Goal: Use online tool/utility: Utilize a website feature to perform a specific function

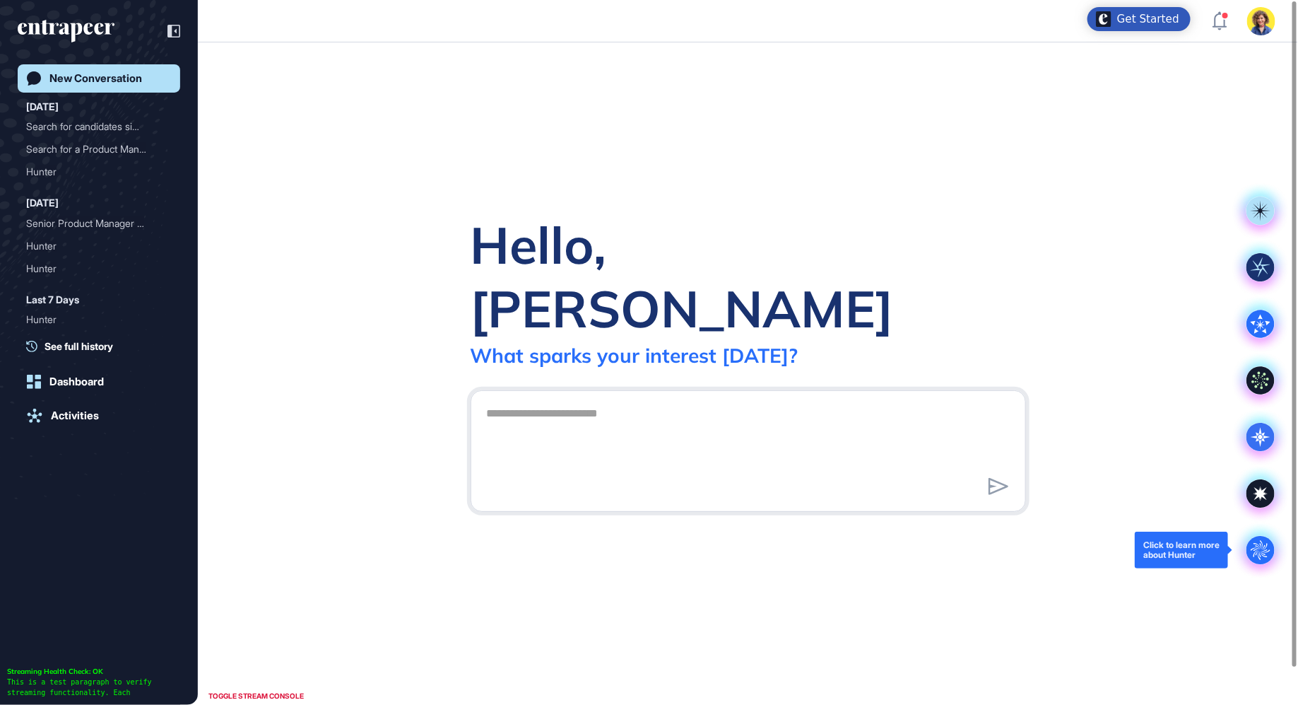
click at [1265, 555] on circle at bounding box center [1261, 550] width 28 height 28
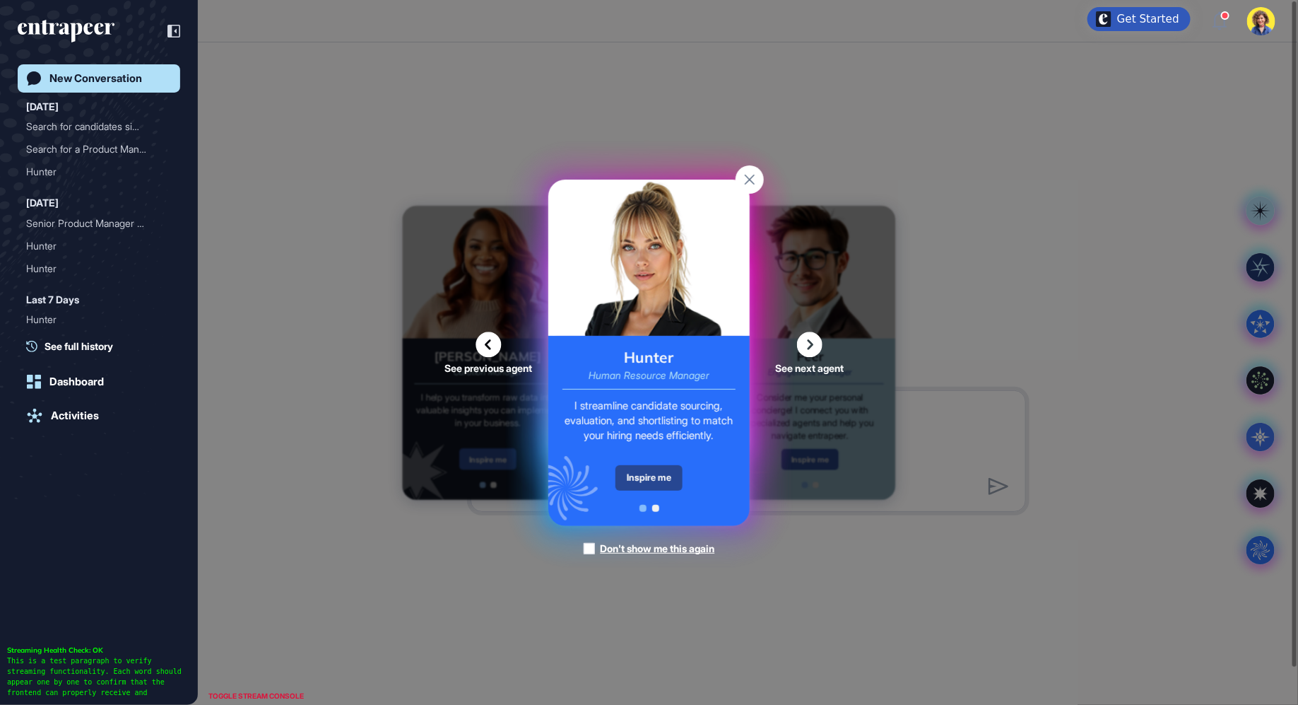
click at [646, 474] on div "Inspire me" at bounding box center [649, 477] width 67 height 25
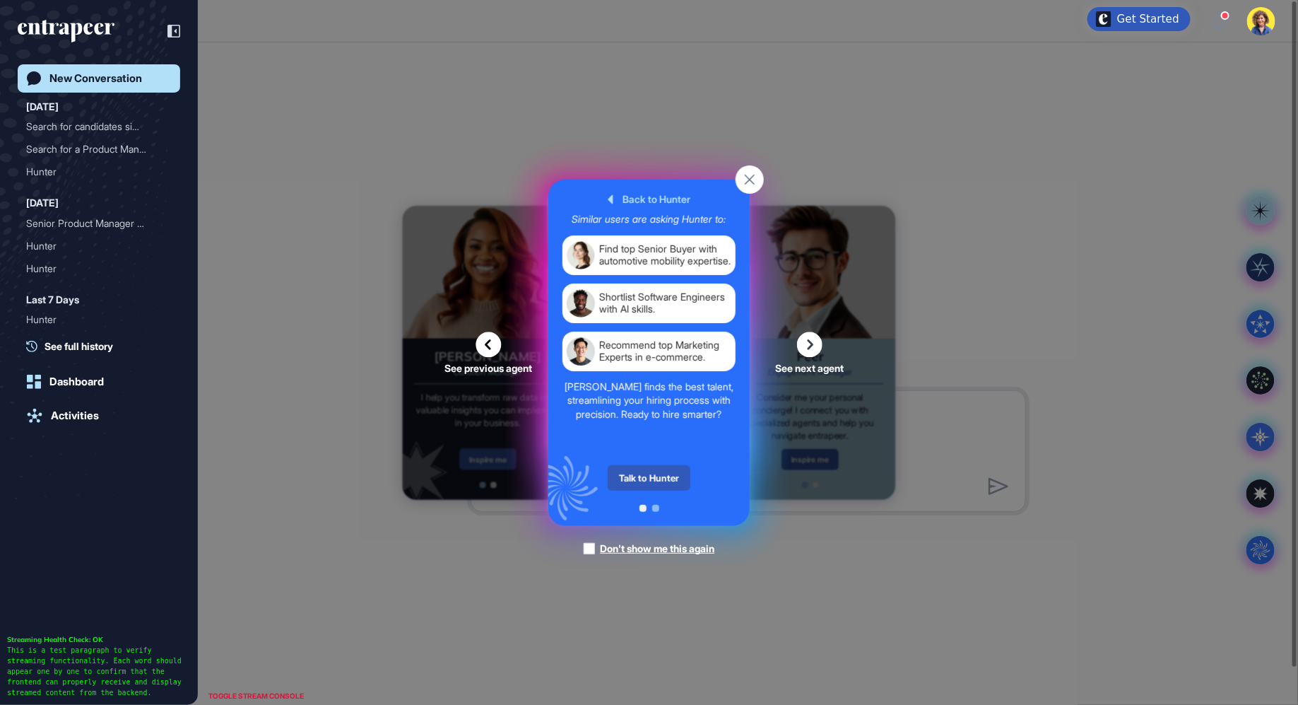
click at [646, 474] on div "Talk to Hunter" at bounding box center [649, 477] width 83 height 25
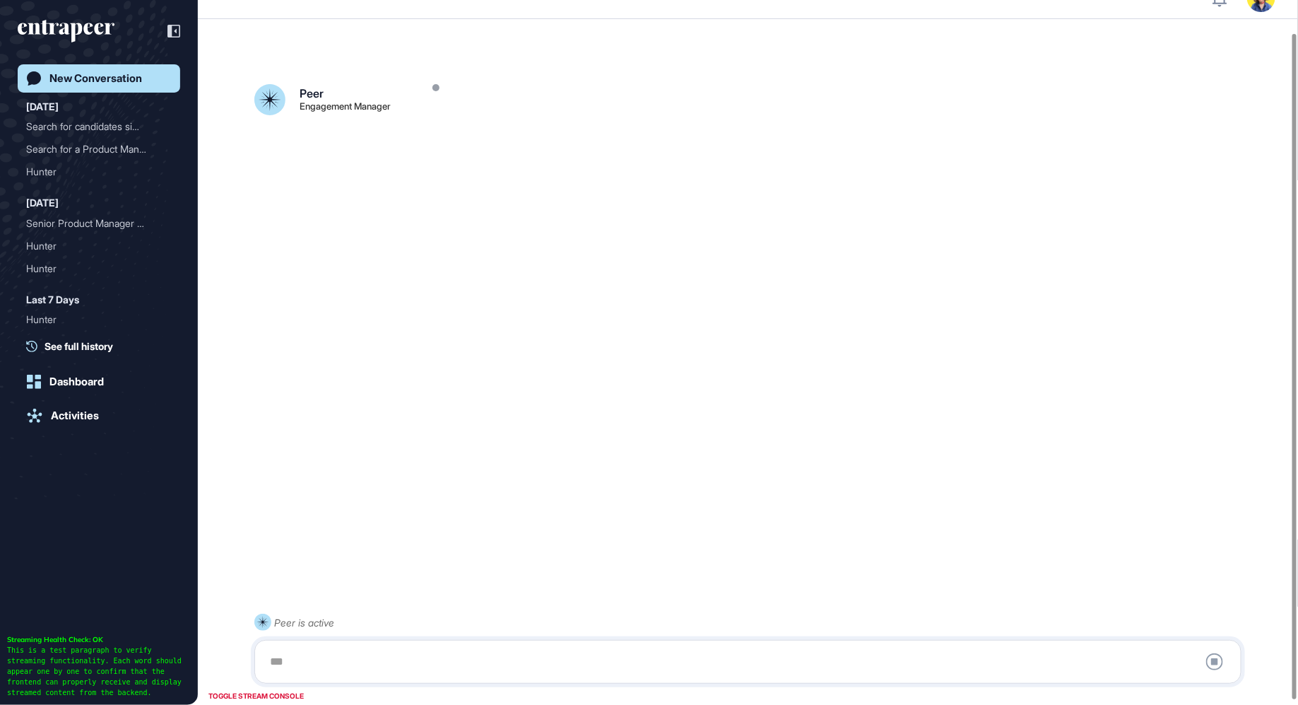
scroll to position [39, 0]
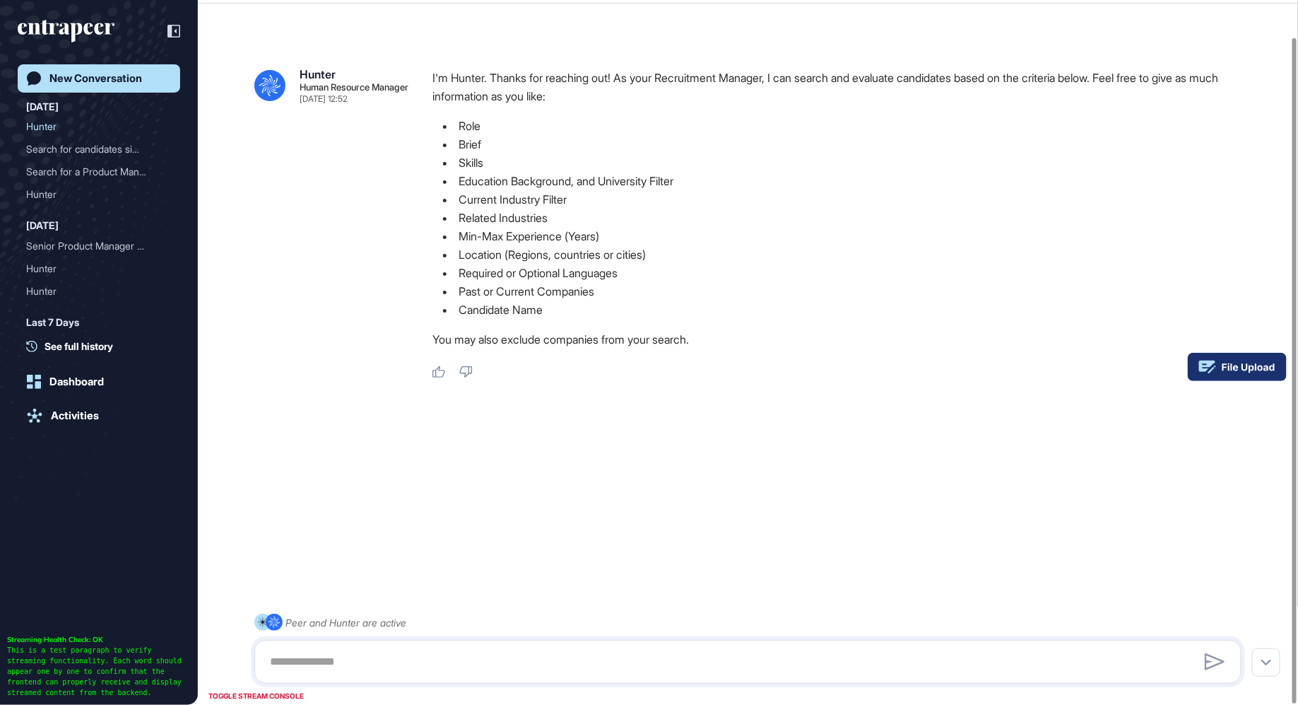
click at [1260, 361] on rect at bounding box center [1237, 367] width 99 height 28
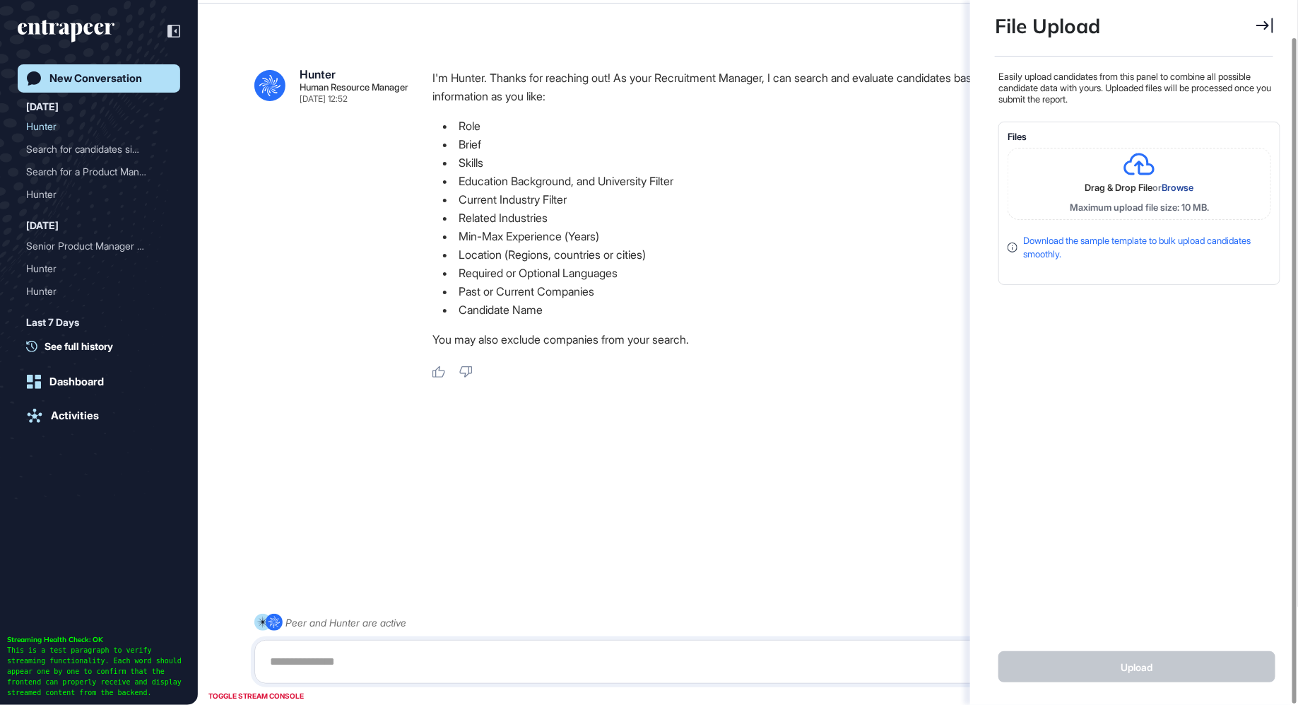
scroll to position [6, 1]
click at [59, 158] on div "Search for candidates sim..." at bounding box center [93, 149] width 134 height 23
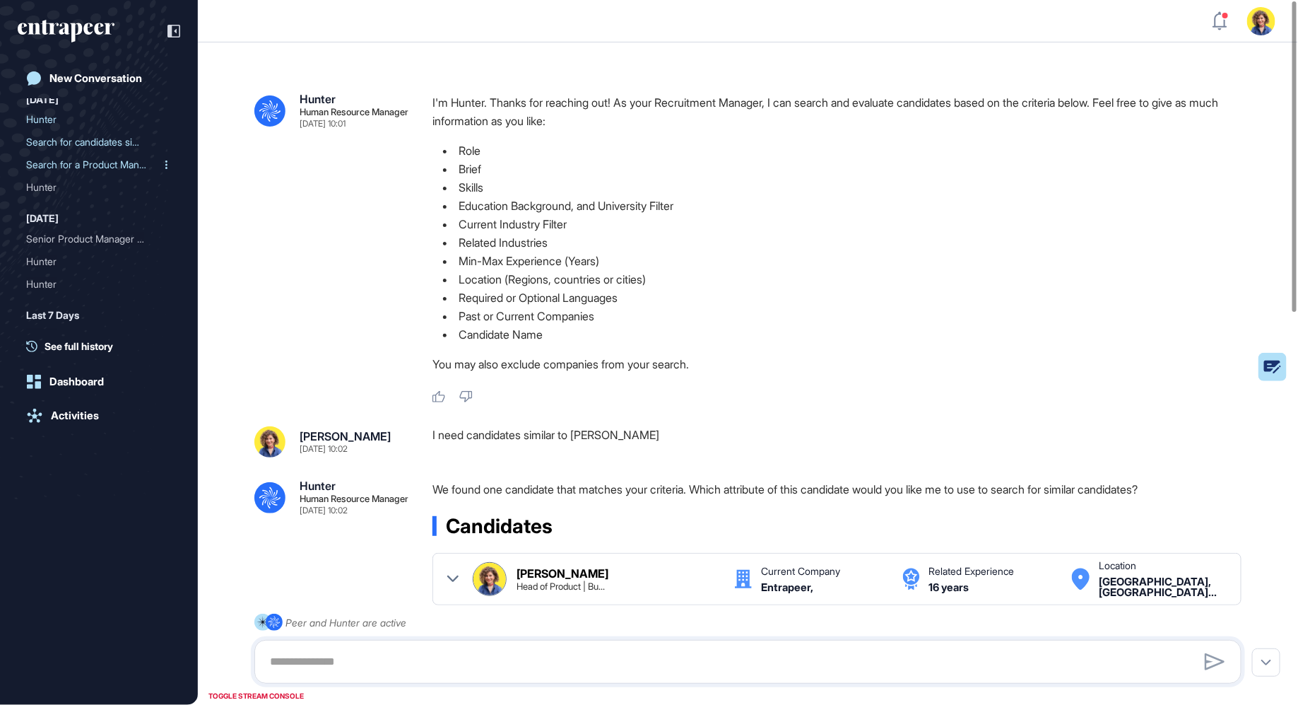
click at [95, 167] on div "Search for a Product Mana..." at bounding box center [93, 164] width 134 height 23
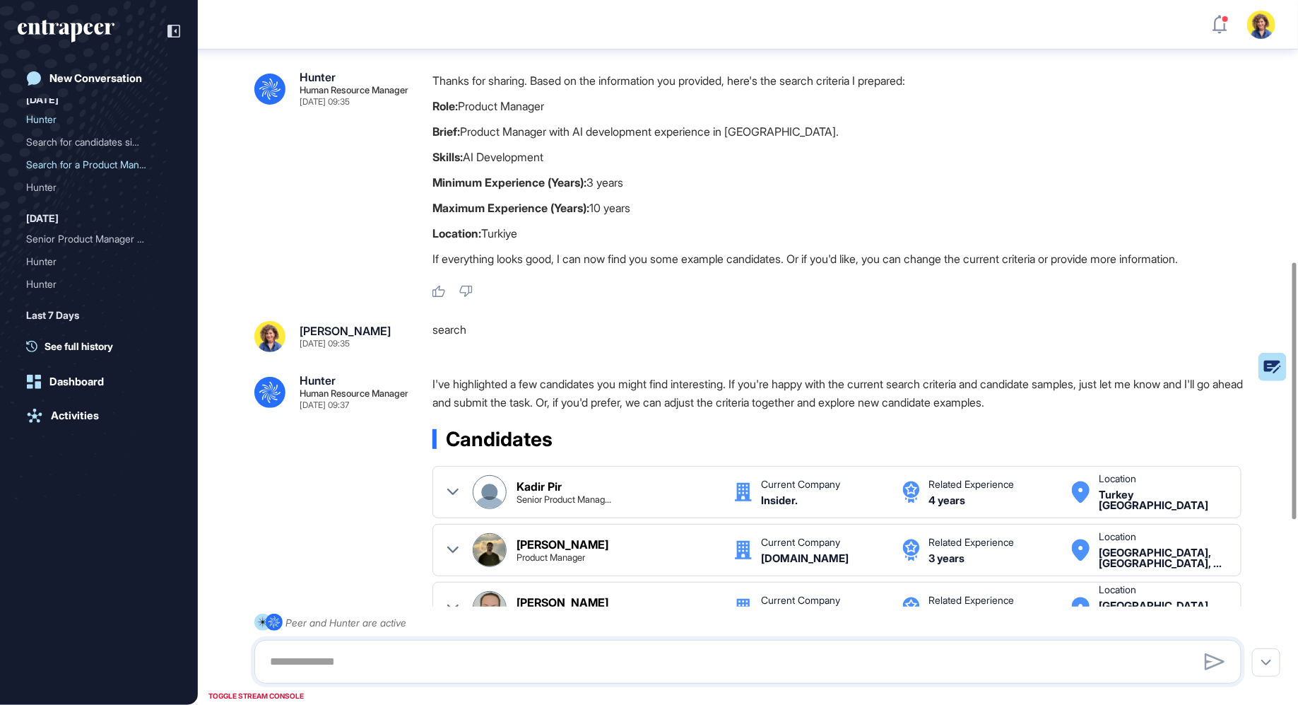
scroll to position [1225, 0]
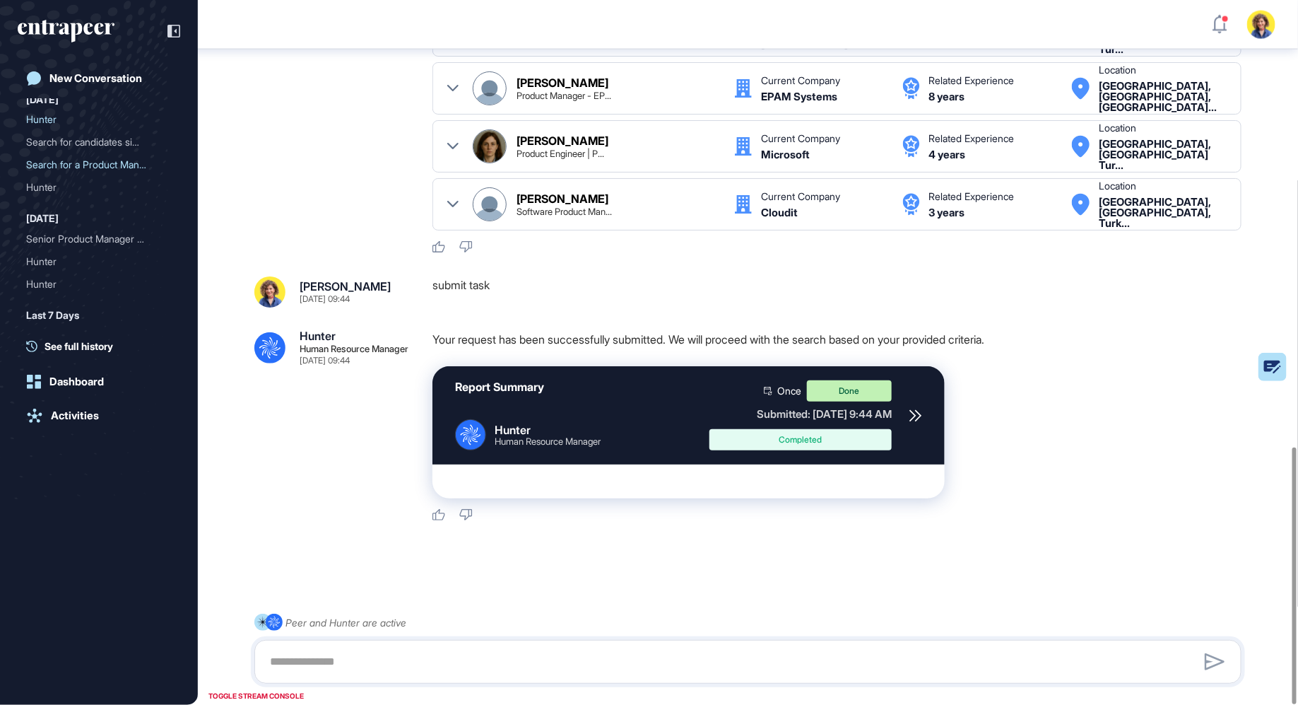
click at [910, 409] on icon at bounding box center [916, 415] width 13 height 13
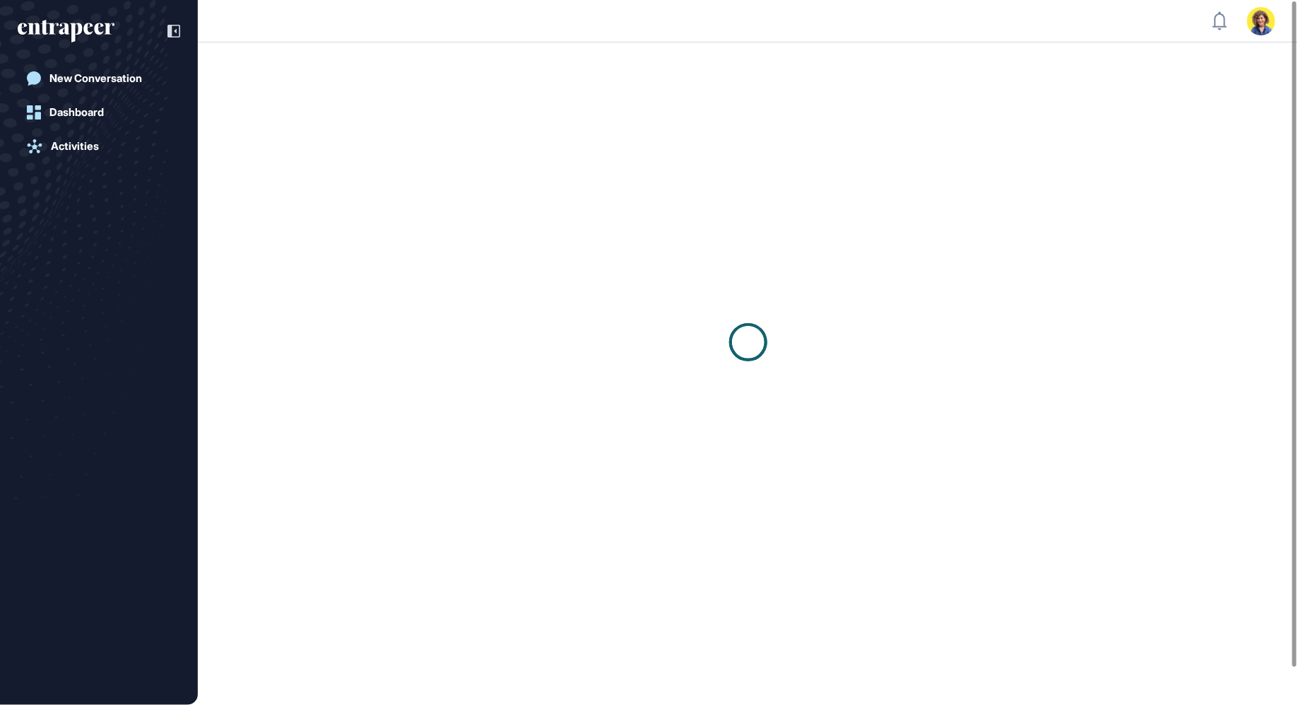
scroll to position [1, 1]
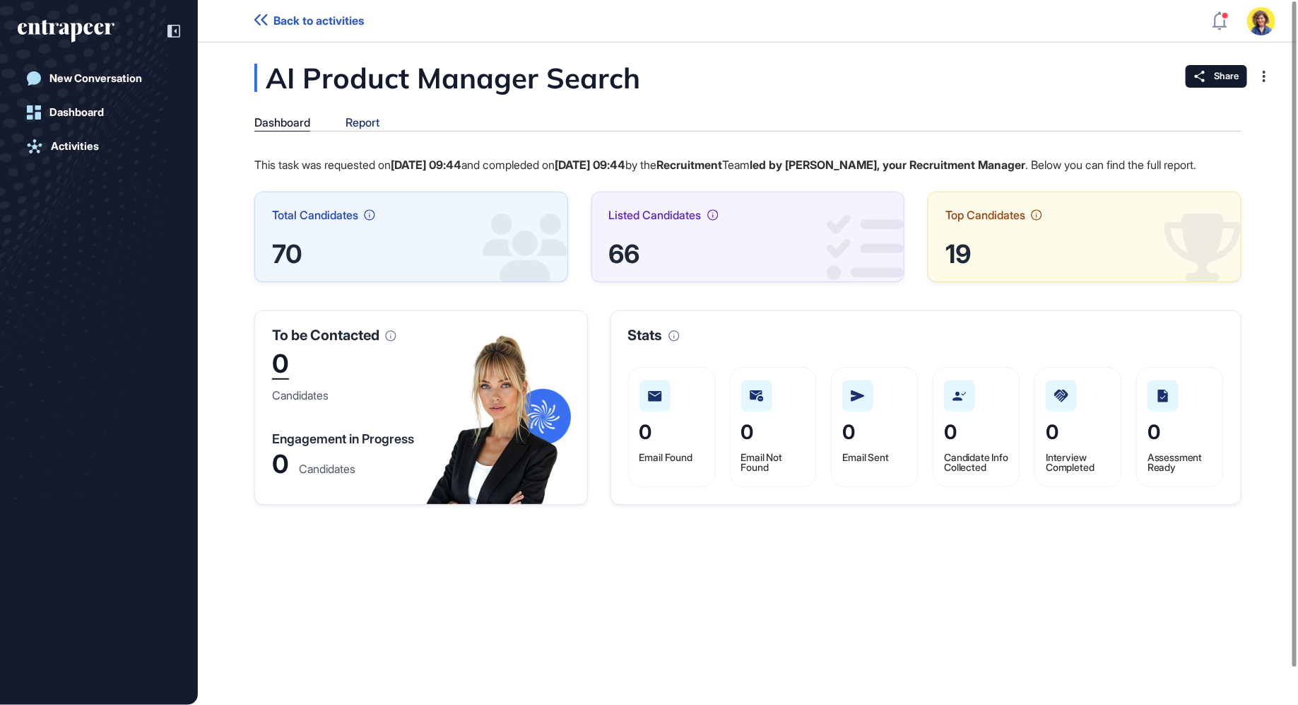
click at [351, 118] on div "Report" at bounding box center [363, 122] width 34 height 13
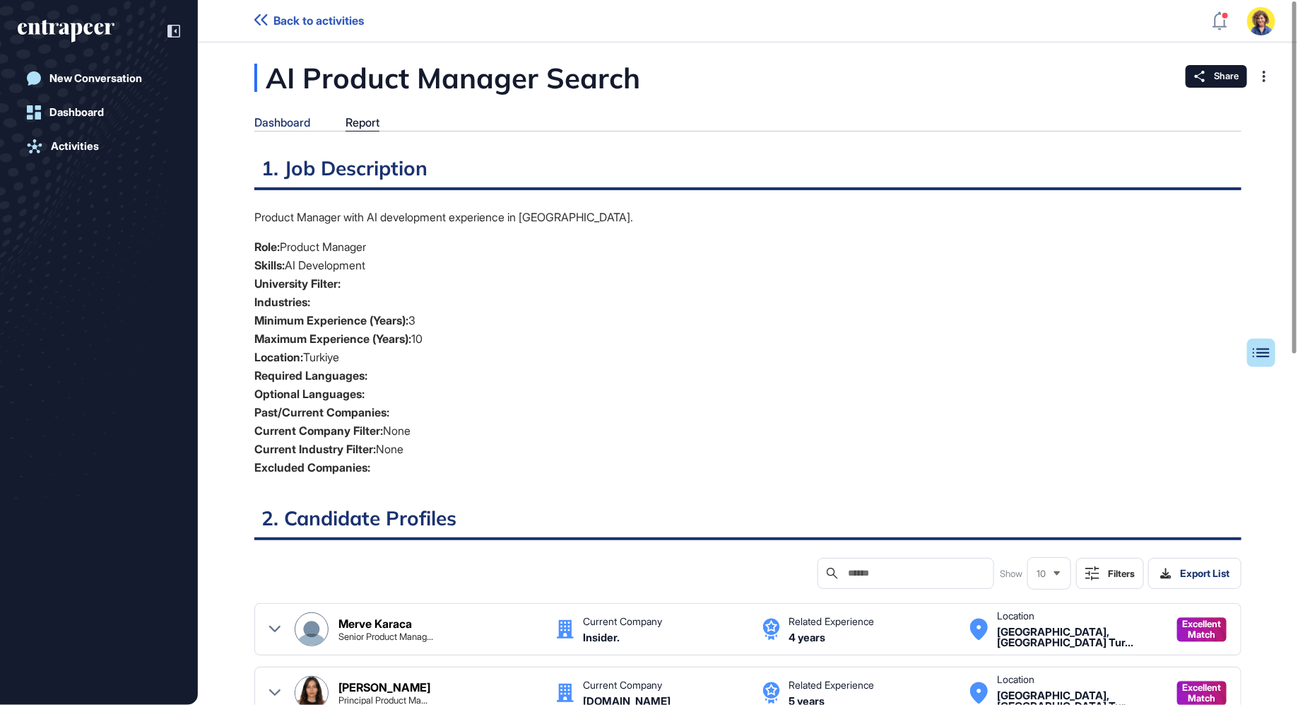
click at [291, 122] on div "Dashboard" at bounding box center [282, 122] width 56 height 13
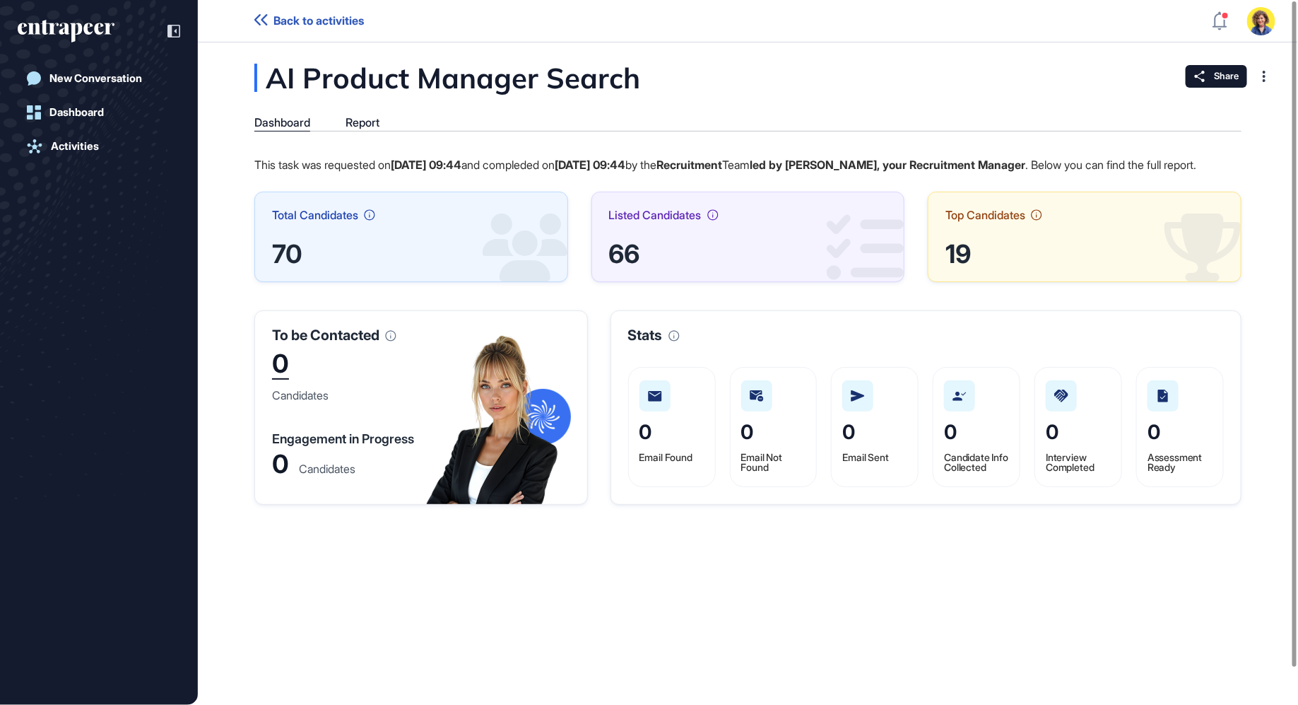
click at [295, 264] on div "70" at bounding box center [411, 253] width 278 height 21
click at [293, 264] on div "70" at bounding box center [411, 253] width 278 height 21
click at [324, 221] on span "Total Candidates" at bounding box center [315, 214] width 86 height 11
click at [626, 264] on div "66" at bounding box center [748, 253] width 278 height 21
click at [280, 380] on div "0" at bounding box center [280, 365] width 17 height 29
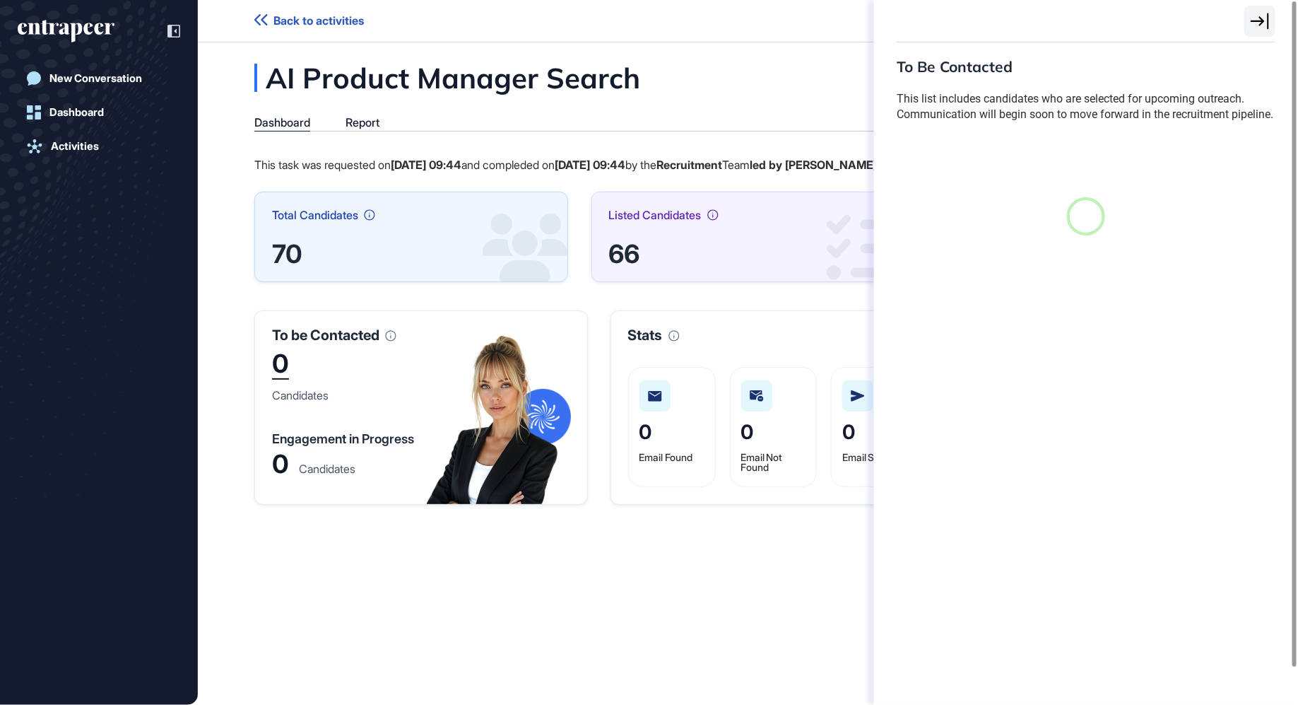
scroll to position [6, 1]
click at [280, 389] on div "To Be Contacted This list includes candidates who are selected for upcoming out…" at bounding box center [649, 352] width 1298 height 705
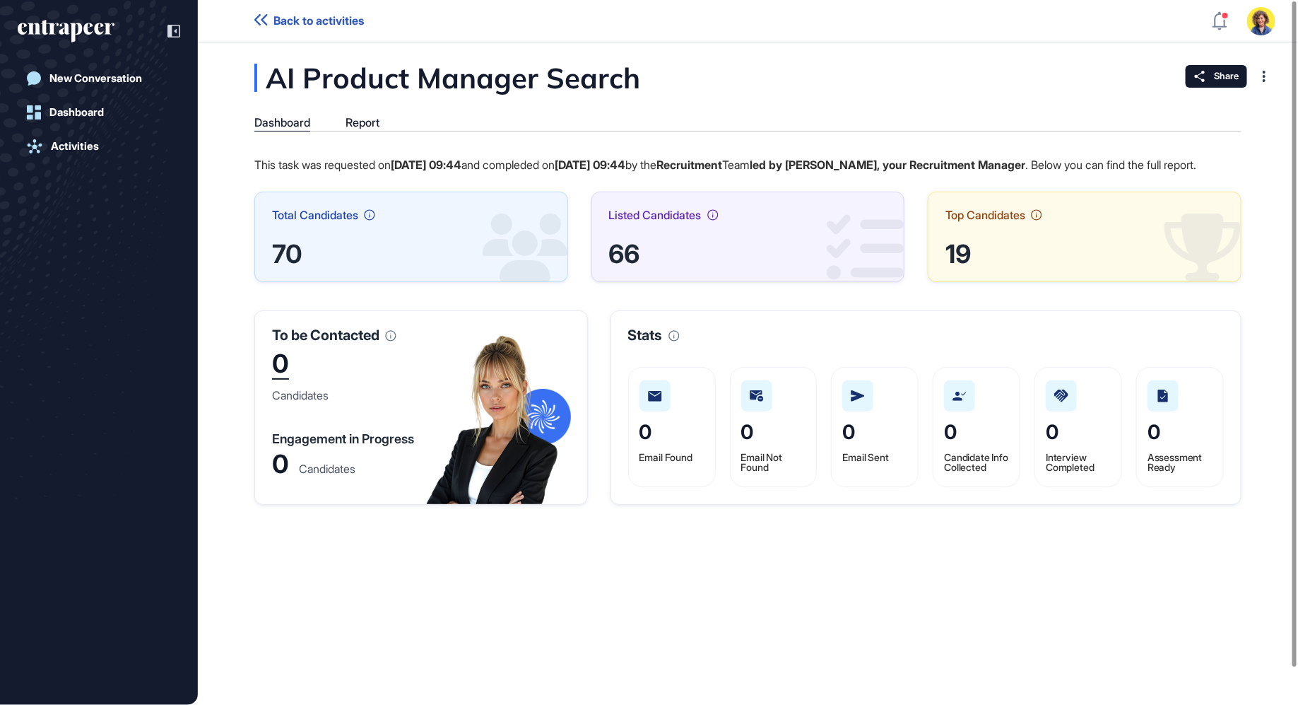
click at [615, 264] on div "66" at bounding box center [748, 253] width 278 height 21
click at [359, 121] on div "Report" at bounding box center [363, 122] width 34 height 13
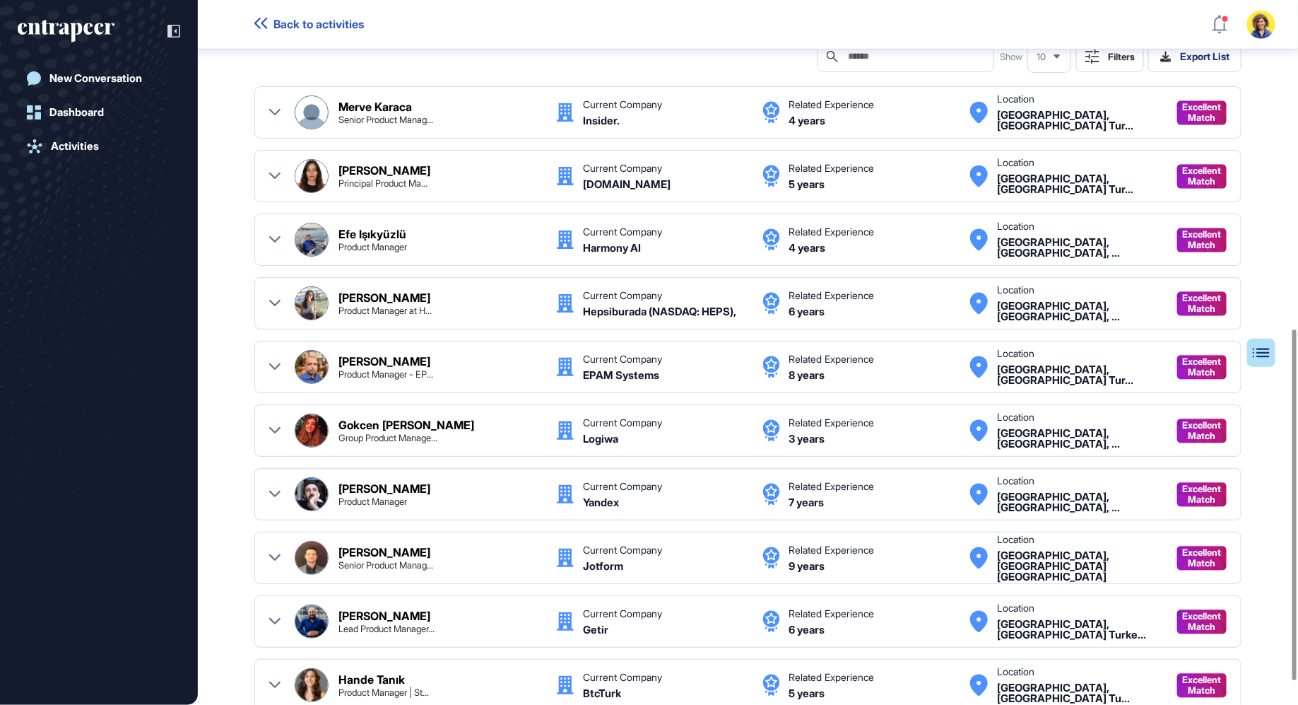
scroll to position [661, 0]
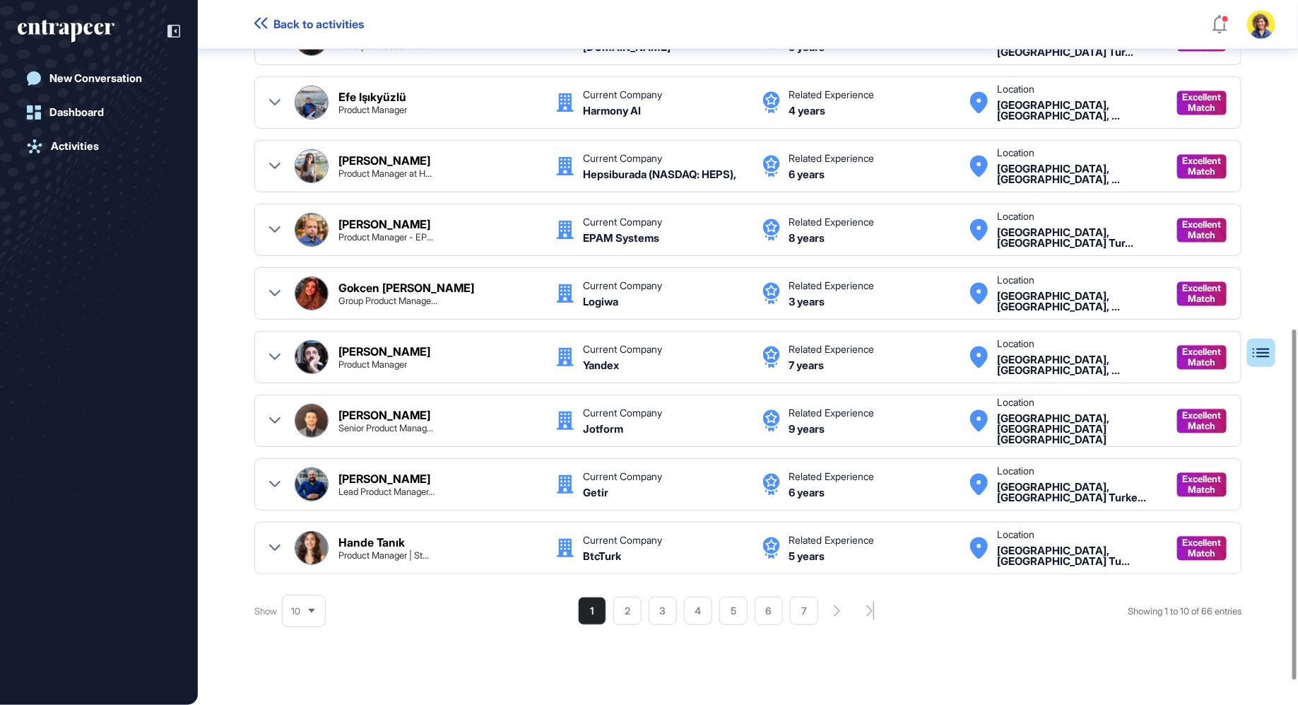
click at [271, 224] on icon at bounding box center [274, 229] width 11 height 11
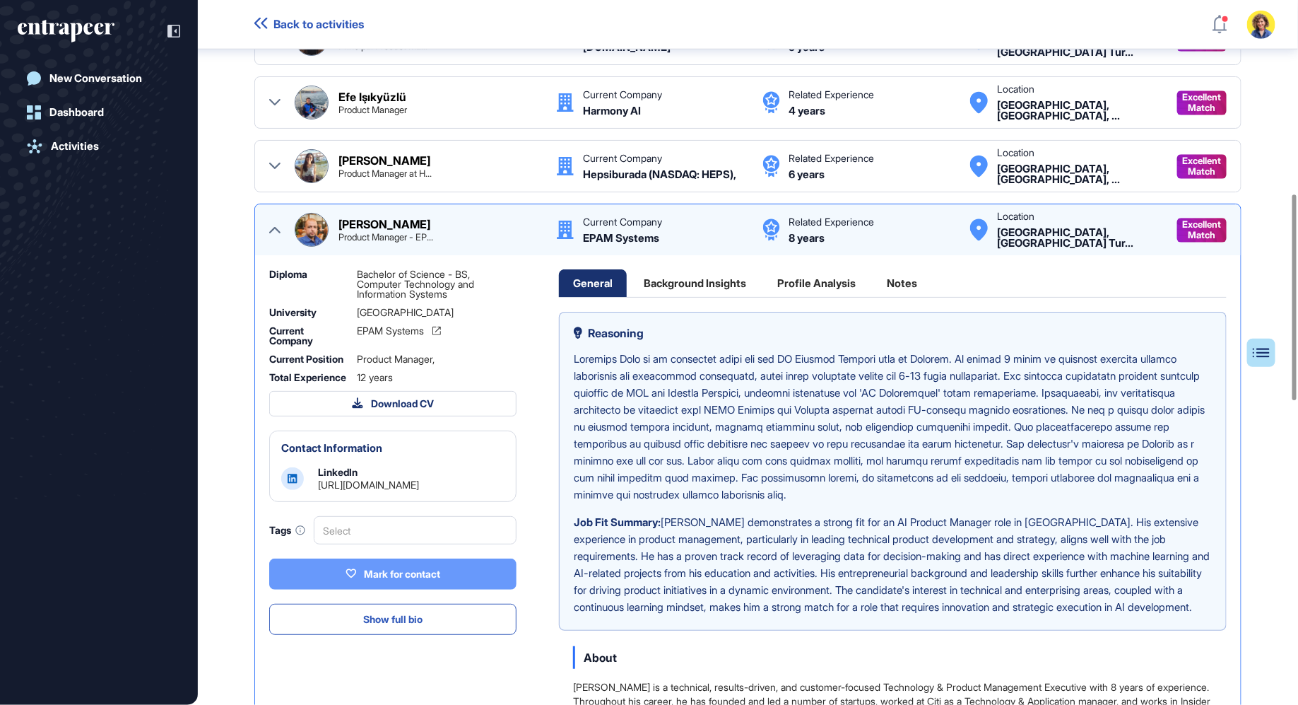
click at [409, 580] on div "Mark for contact" at bounding box center [393, 574] width 95 height 13
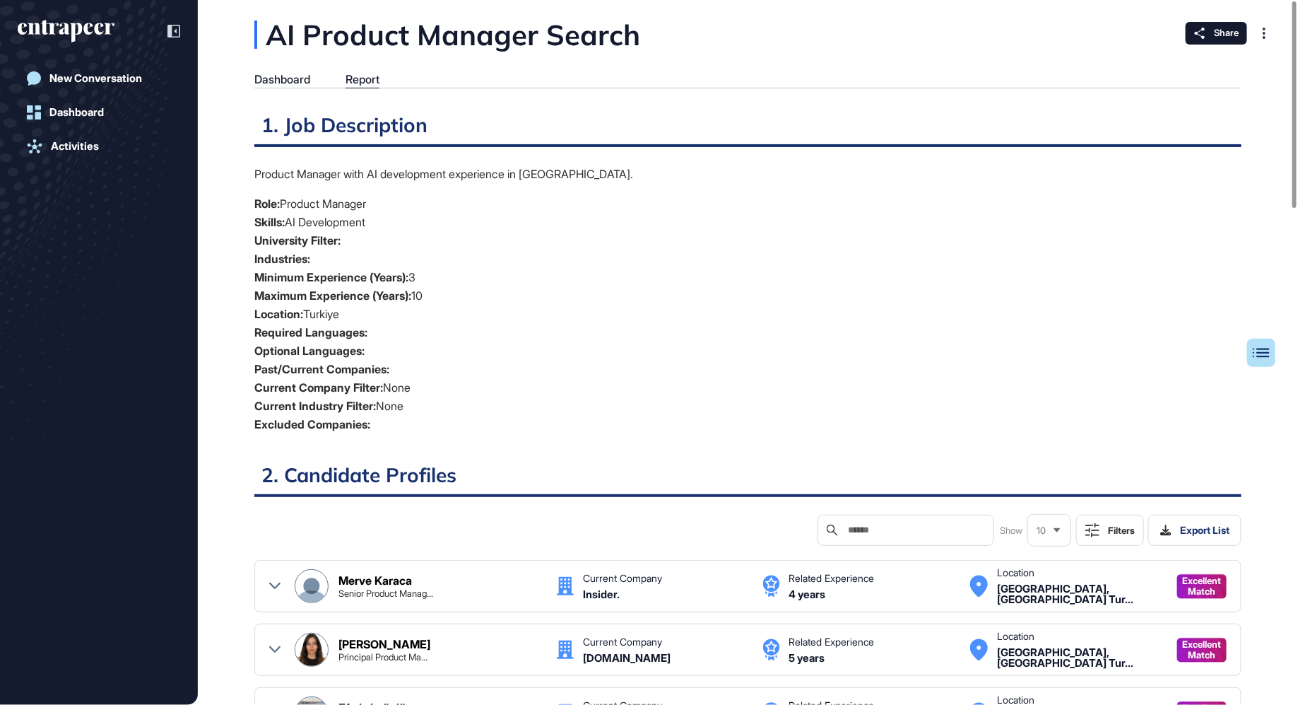
scroll to position [0, 0]
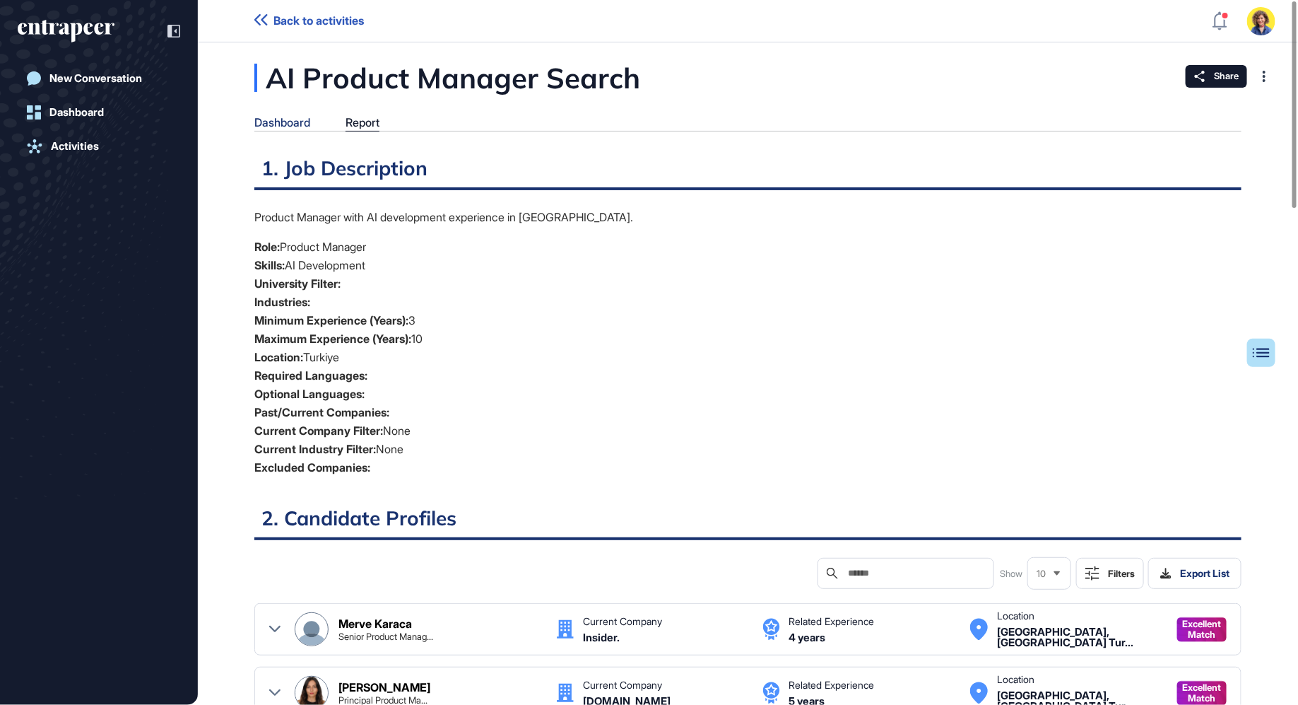
click at [283, 129] on div "Dashboard" at bounding box center [282, 122] width 56 height 13
